Goal: Information Seeking & Learning: Learn about a topic

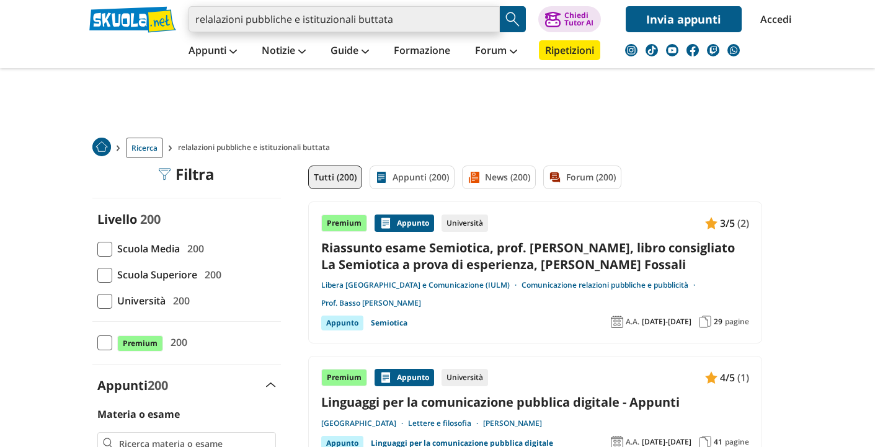
click at [431, 30] on input "relalazioni pubbliche e istituzionali buttata" at bounding box center [344, 19] width 311 height 26
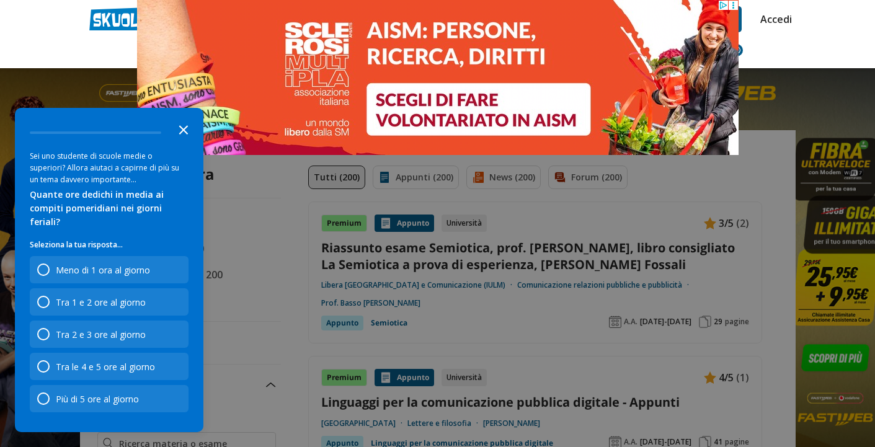
drag, startPoint x: 189, startPoint y: 147, endPoint x: 52, endPoint y: 147, distance: 136.5
click at [189, 141] on icon "Close the survey" at bounding box center [183, 129] width 25 height 25
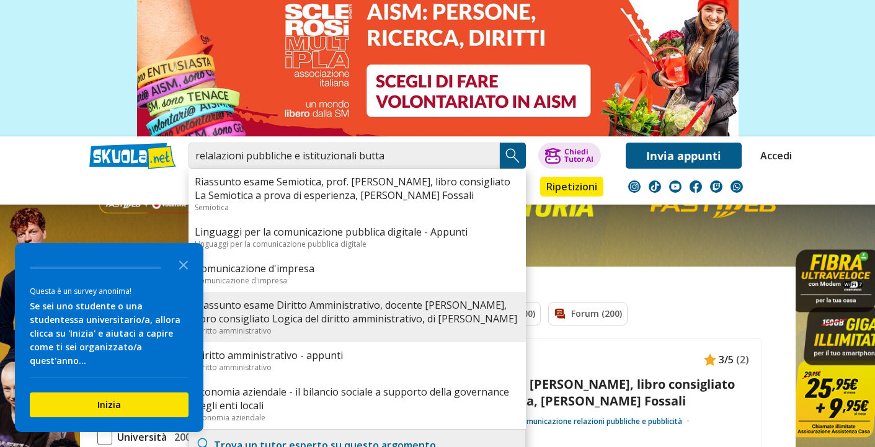
scroll to position [44, 0]
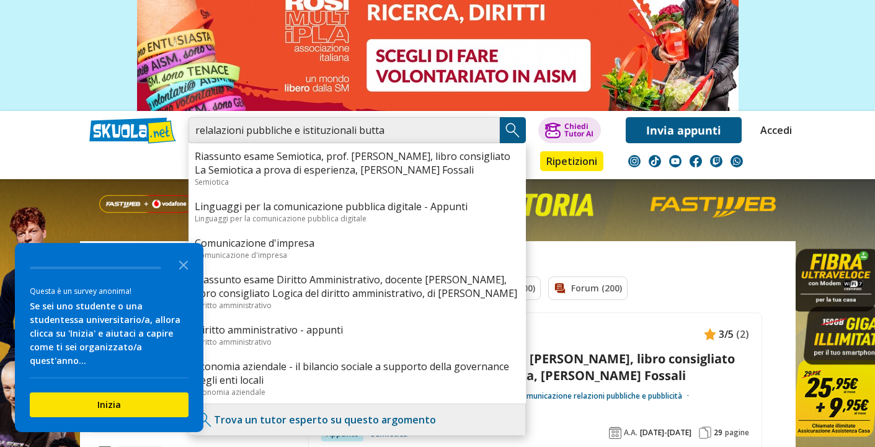
click at [399, 128] on input "relalazioni pubbliche e istituzionali butta" at bounding box center [344, 130] width 311 height 26
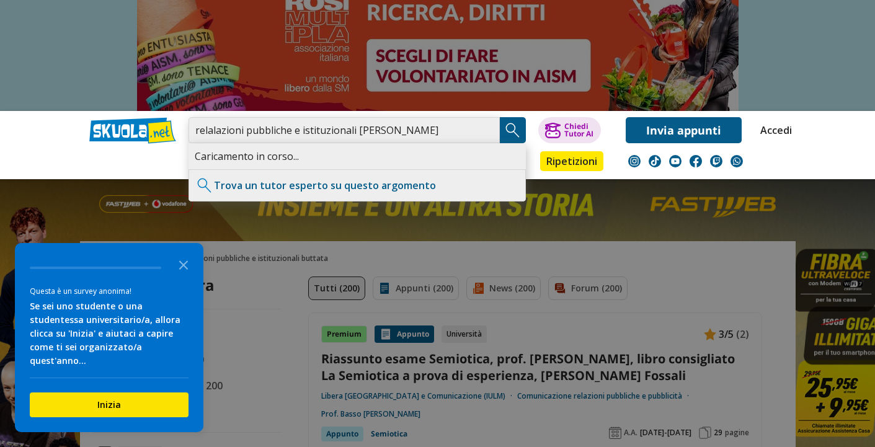
type input "relalazioni pubbliche e istituzionali [PERSON_NAME]"
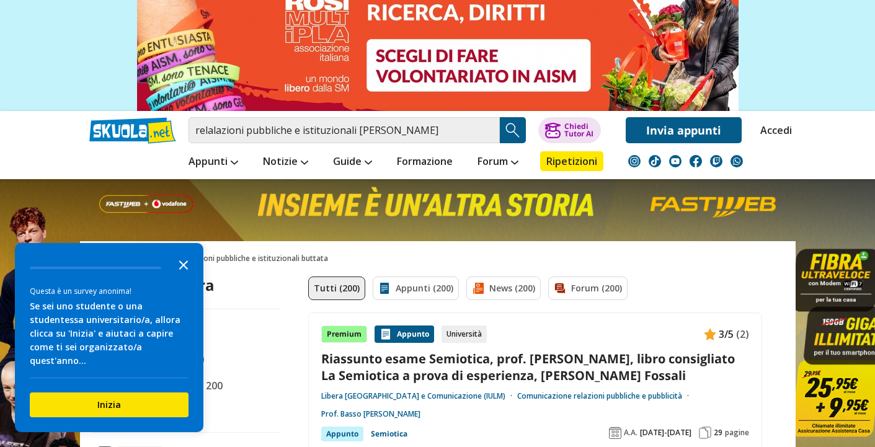
click at [189, 277] on icon "Close the survey" at bounding box center [183, 264] width 25 height 25
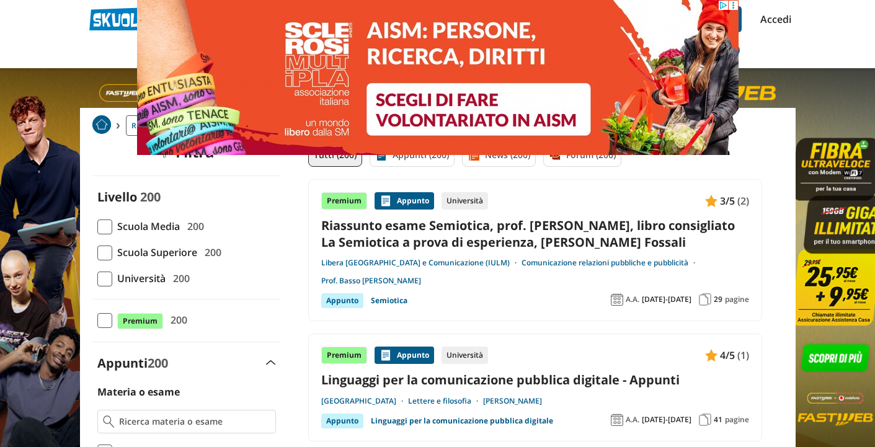
scroll to position [24, 0]
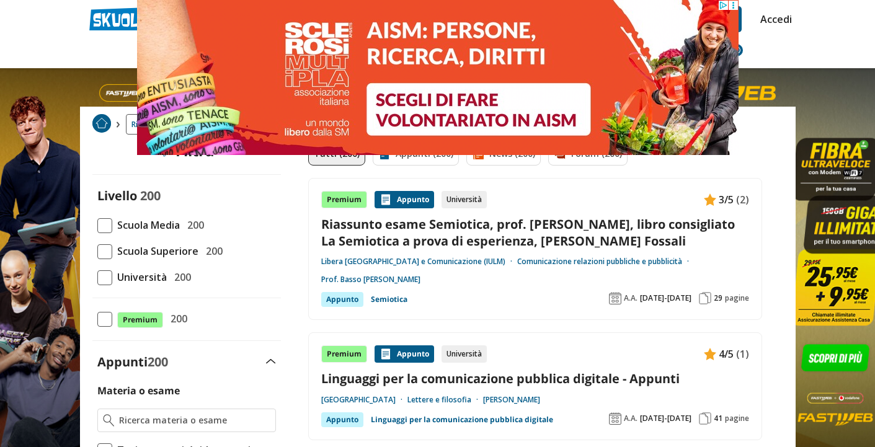
click at [109, 274] on span at bounding box center [104, 278] width 15 height 15
click at [97, 277] on input "Università 200" at bounding box center [97, 277] width 0 height 0
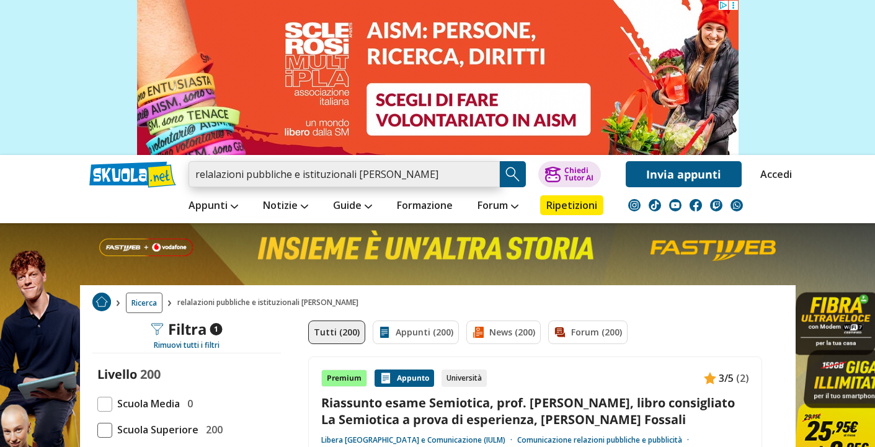
click at [442, 171] on input "relalazioni pubbliche e istituzionali [PERSON_NAME]" at bounding box center [344, 174] width 311 height 26
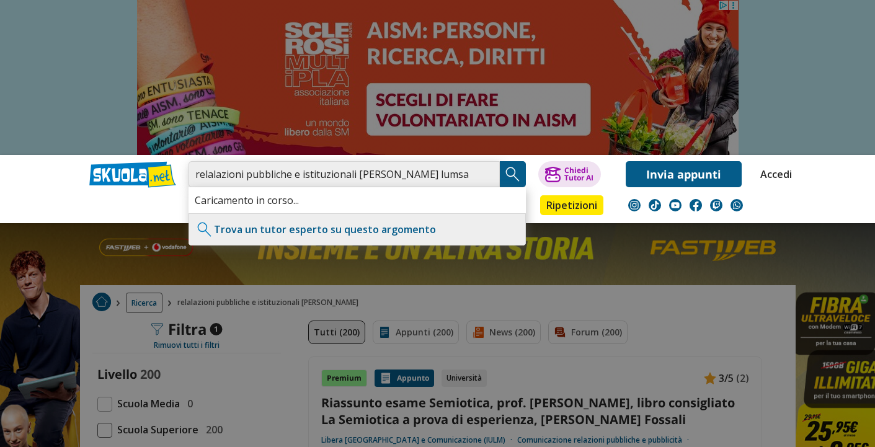
type input "relalazioni pubbliche e istituzionali [PERSON_NAME] lumsa"
